Goal: Transaction & Acquisition: Purchase product/service

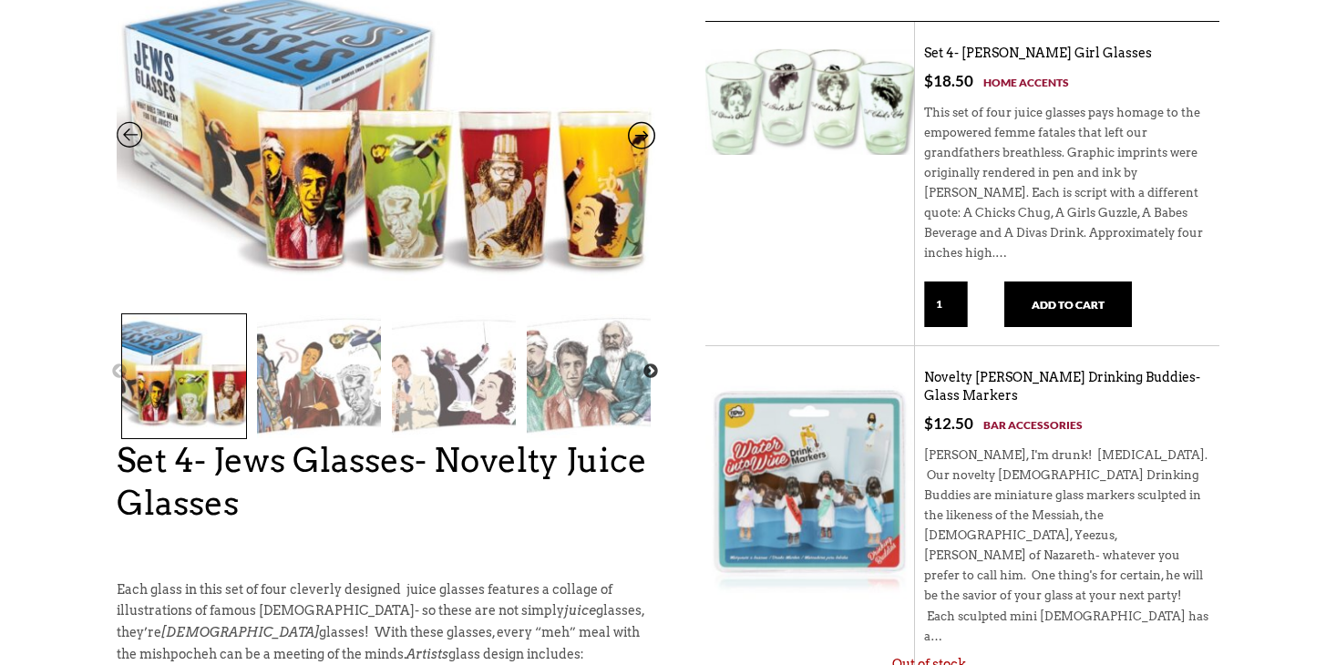
scroll to position [251, 0]
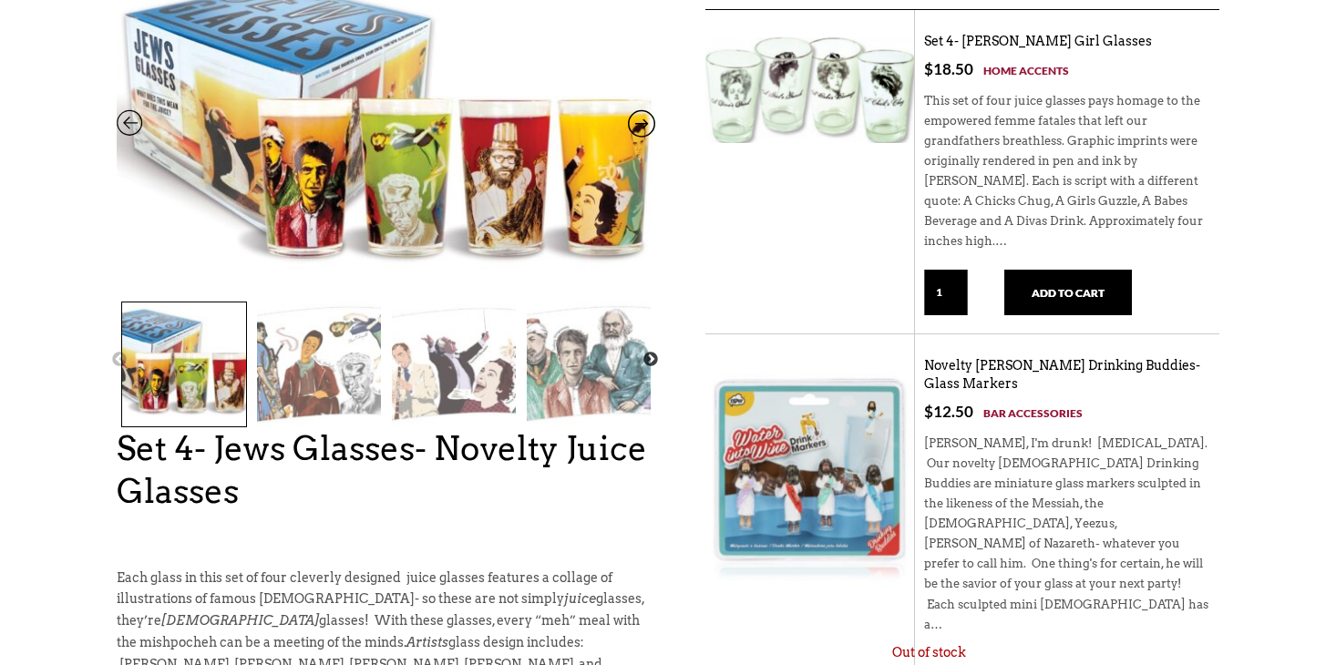
click at [456, 383] on img at bounding box center [454, 364] width 124 height 124
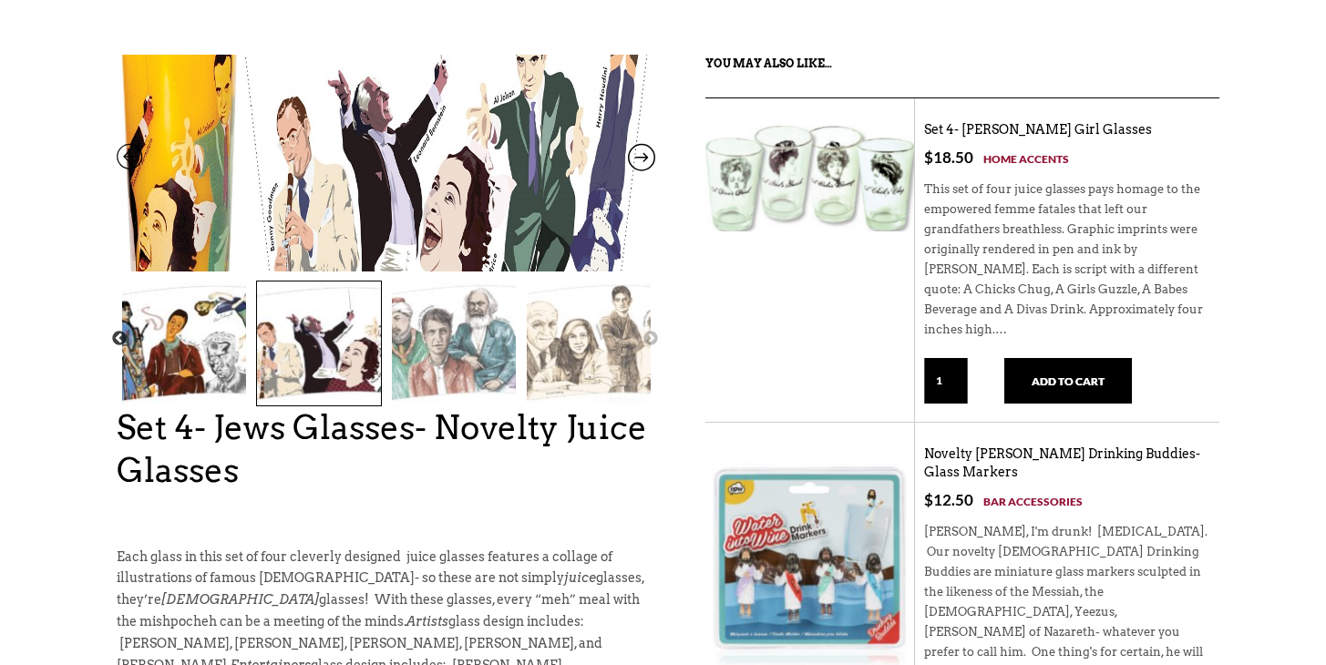
scroll to position [164, 0]
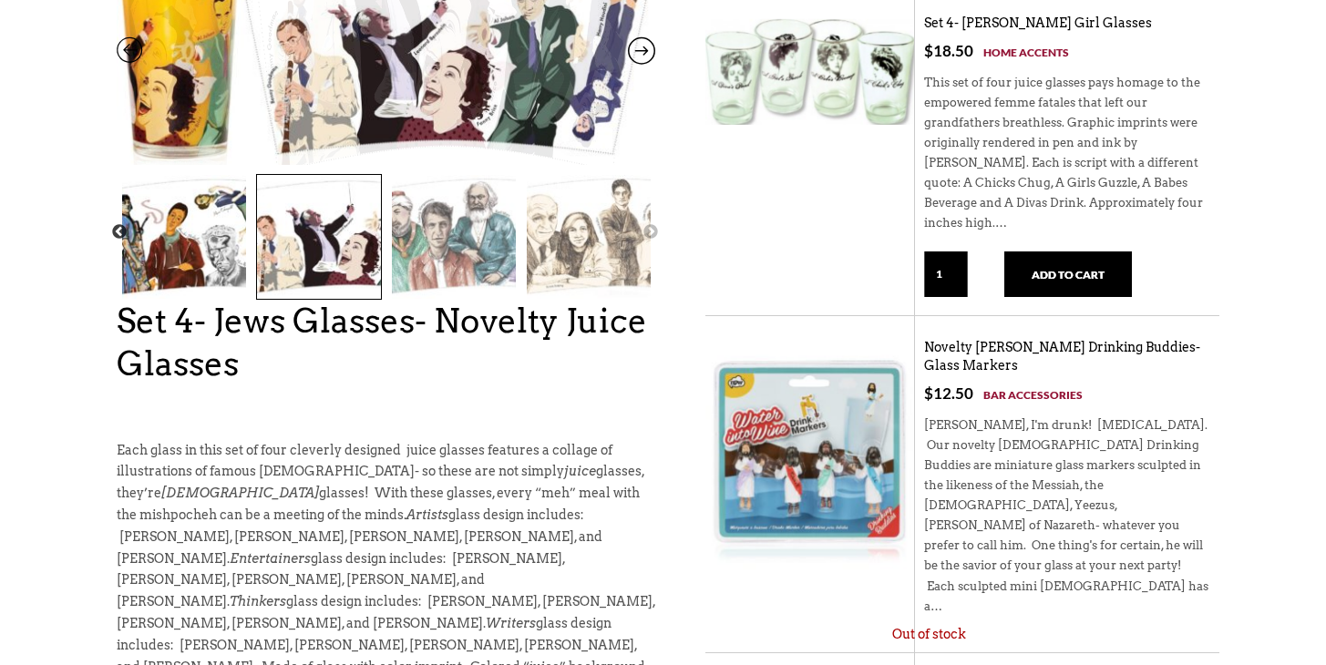
click at [522, 239] on div at bounding box center [319, 232] width 674 height 135
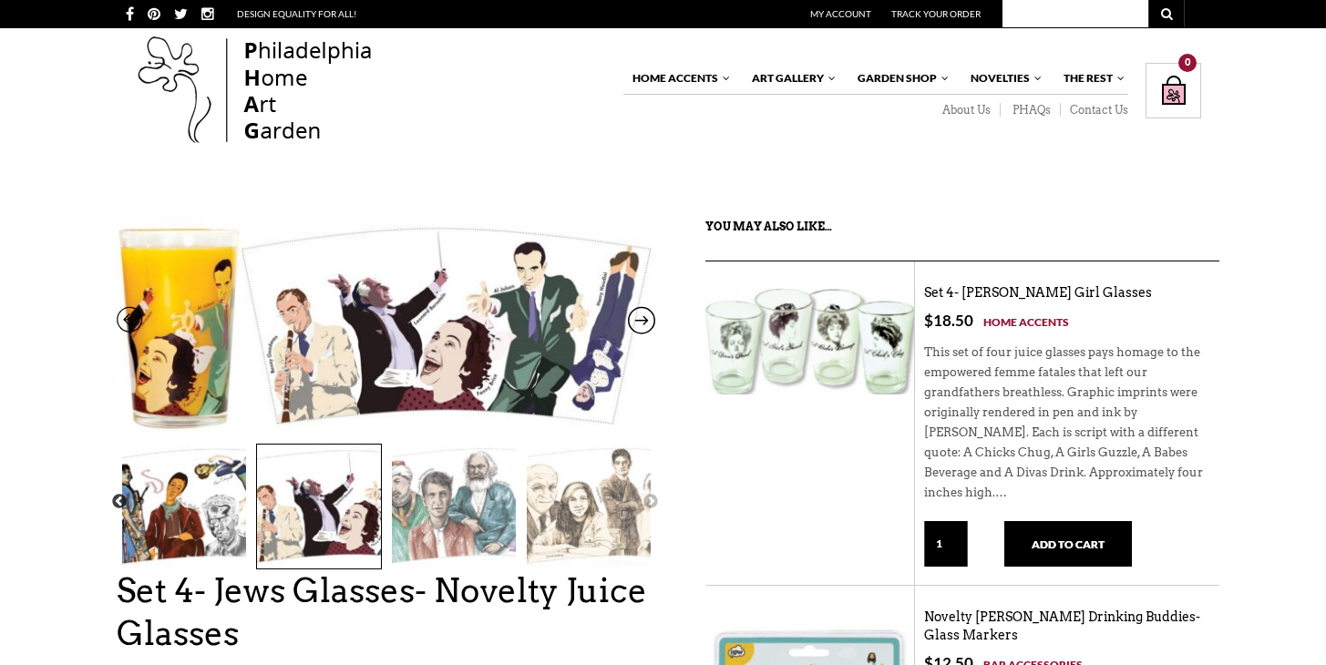
scroll to position [0, 0]
